Goal: Find specific page/section: Find specific page/section

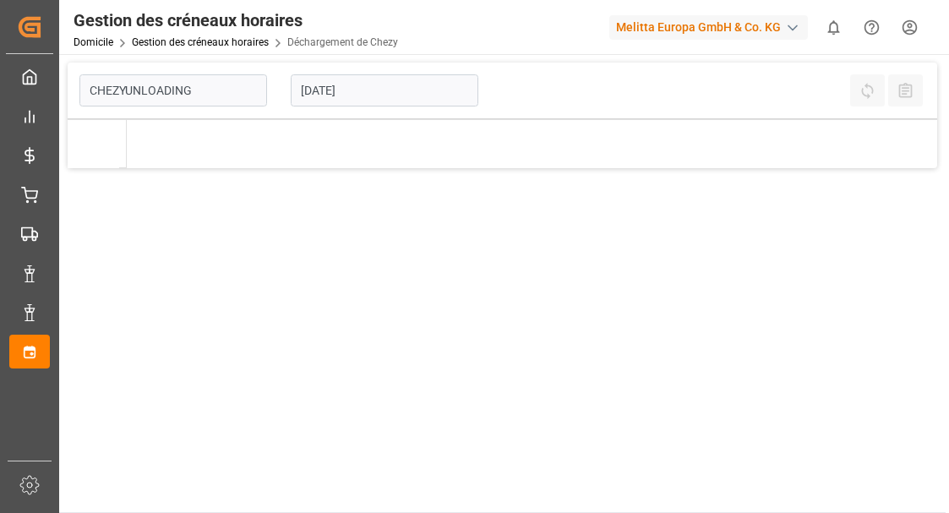
type input "Chezy Unloading"
